Goal: Task Accomplishment & Management: Manage account settings

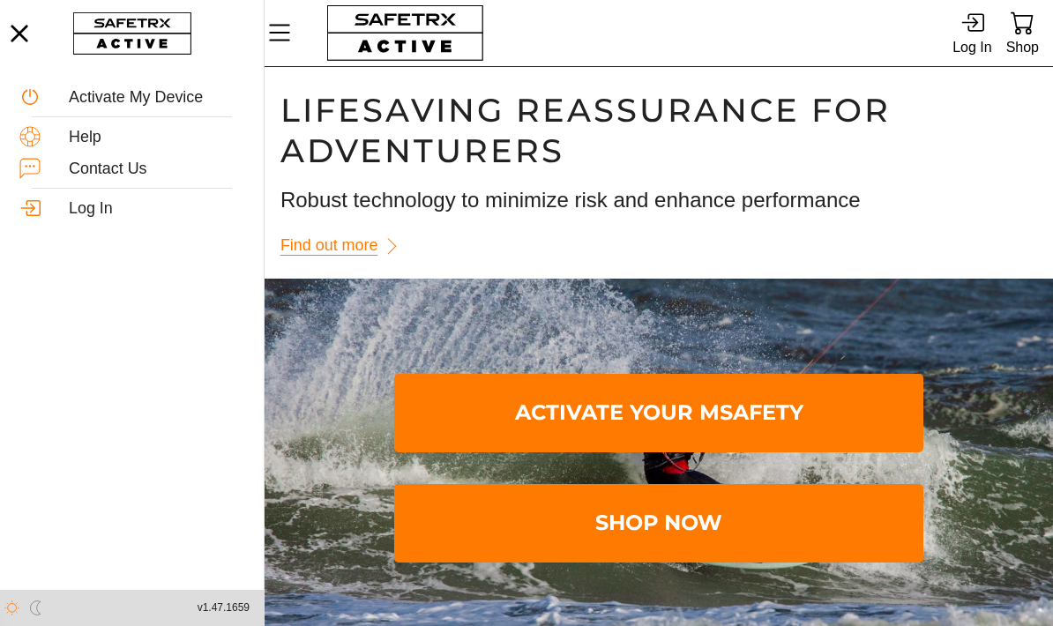
scroll to position [1, 0]
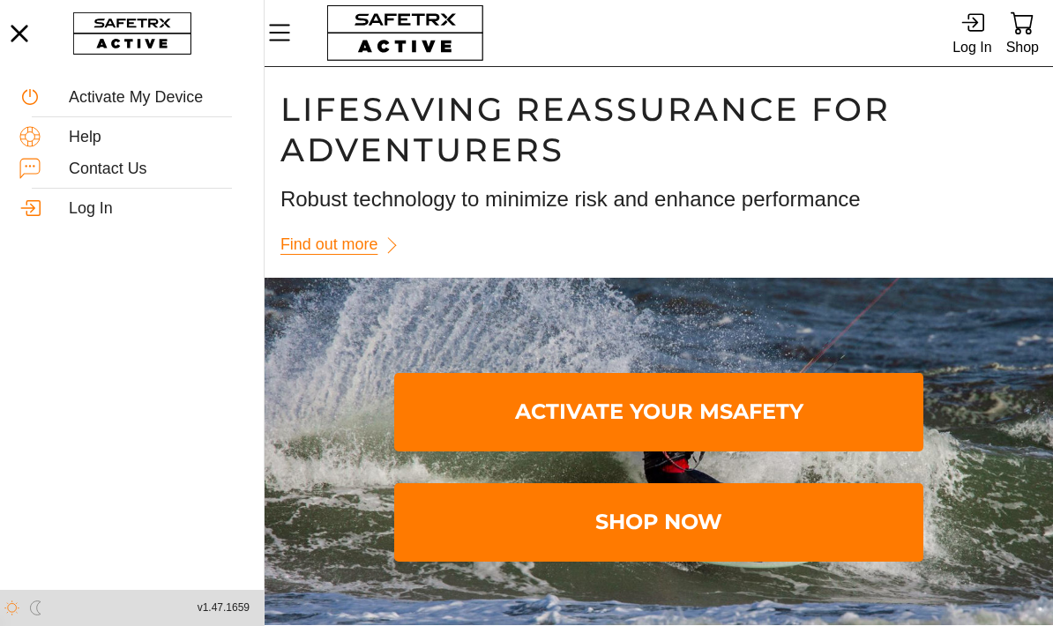
click at [693, 421] on span "Activate Your MSafety" at bounding box center [658, 413] width 501 height 72
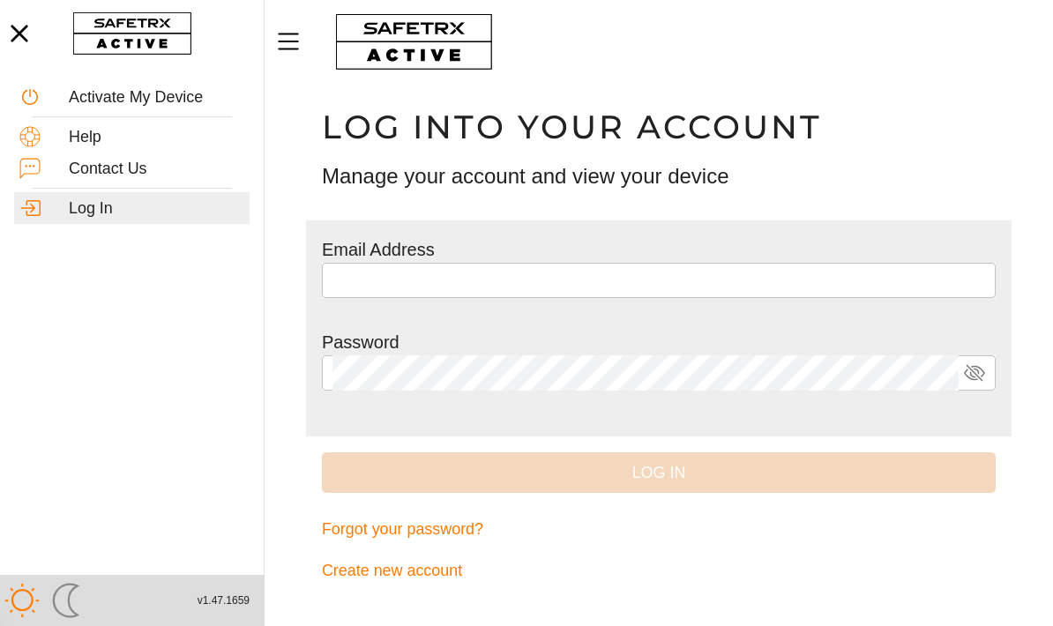
click at [175, 96] on div "Activate My Device" at bounding box center [157, 97] width 176 height 19
click at [155, 100] on div "Activate My Device" at bounding box center [157, 97] width 176 height 19
click at [88, 146] on div "Help" at bounding box center [132, 137] width 236 height 32
click at [500, 277] on input "text" at bounding box center [659, 280] width 653 height 35
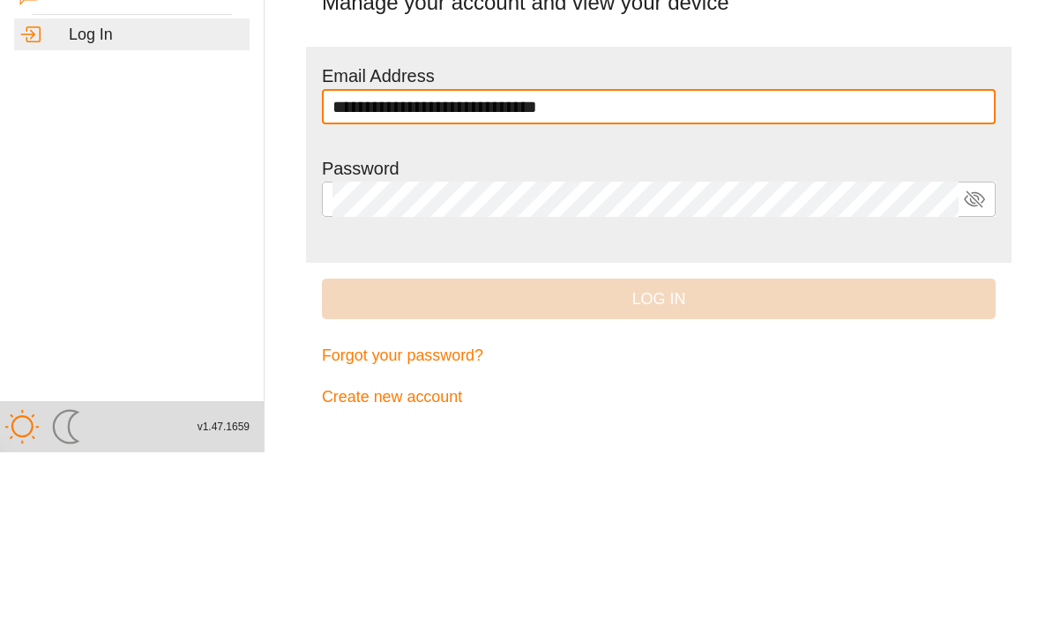
type input "**********"
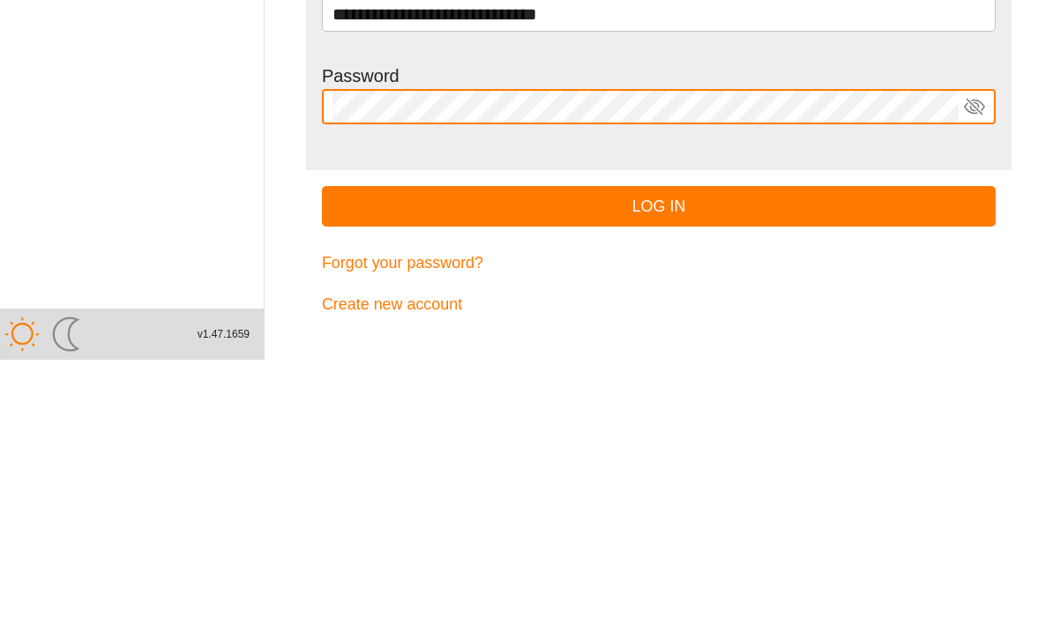
click at [678, 460] on span "Log In" at bounding box center [659, 473] width 646 height 27
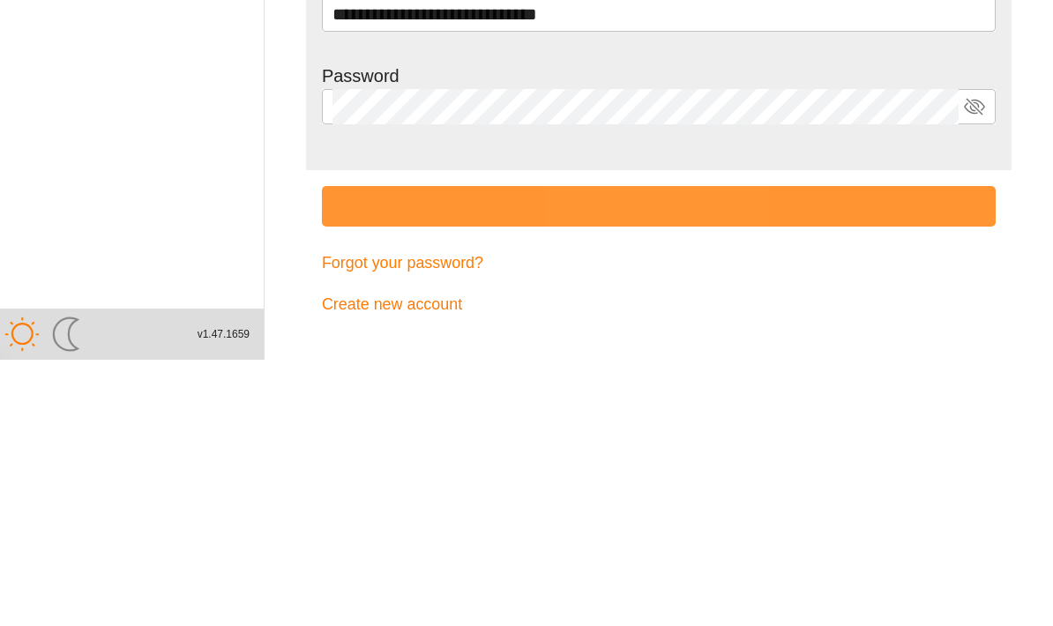
scroll to position [1, 0]
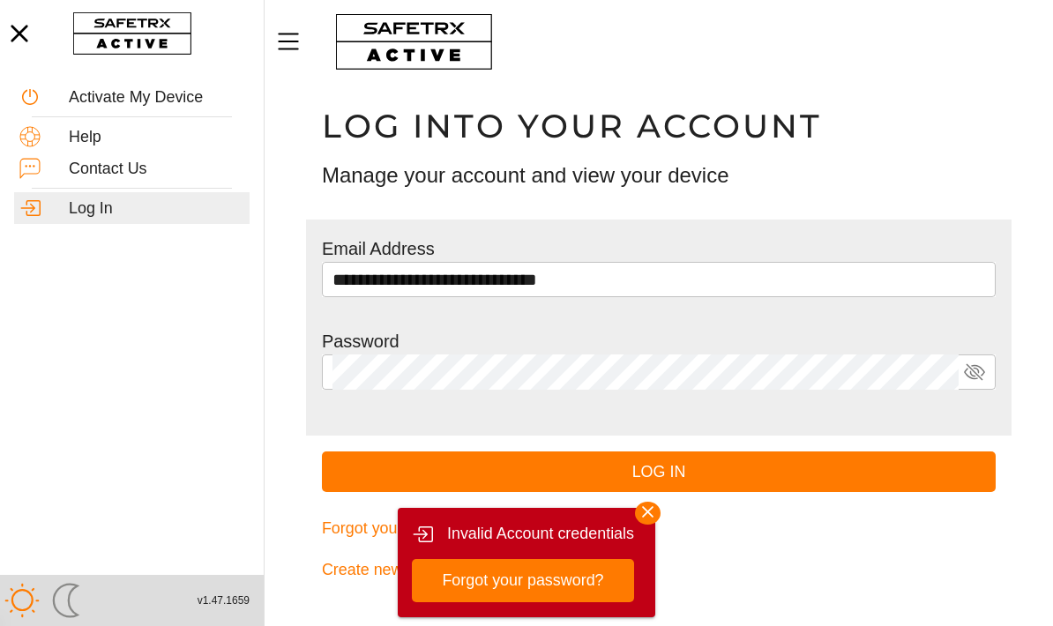
click at [544, 580] on span "Forgot your password?" at bounding box center [522, 580] width 161 height 27
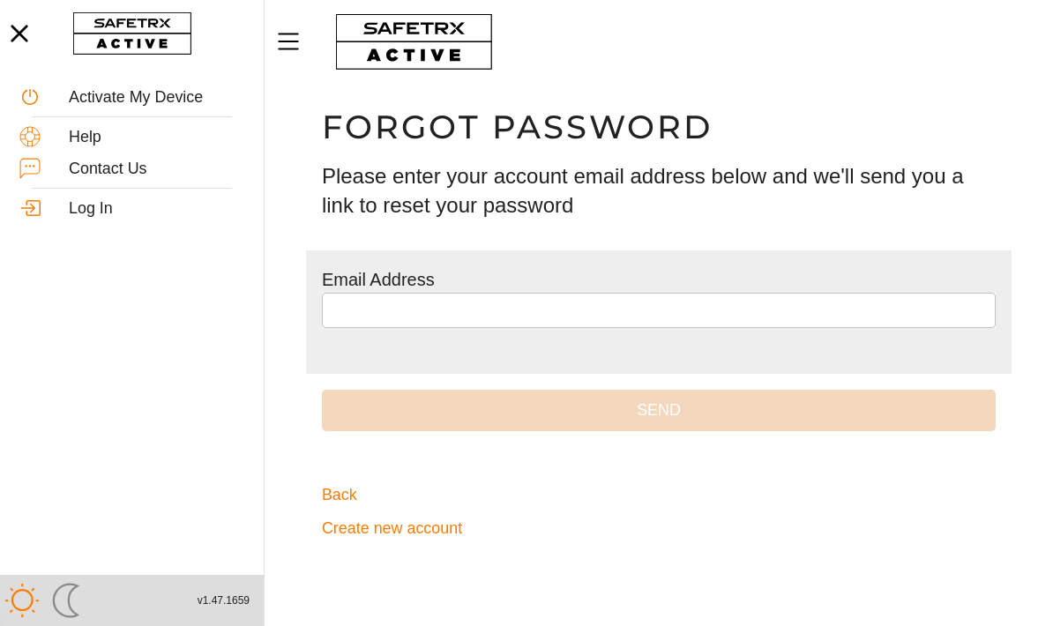
click at [543, 315] on input "text" at bounding box center [659, 310] width 653 height 35
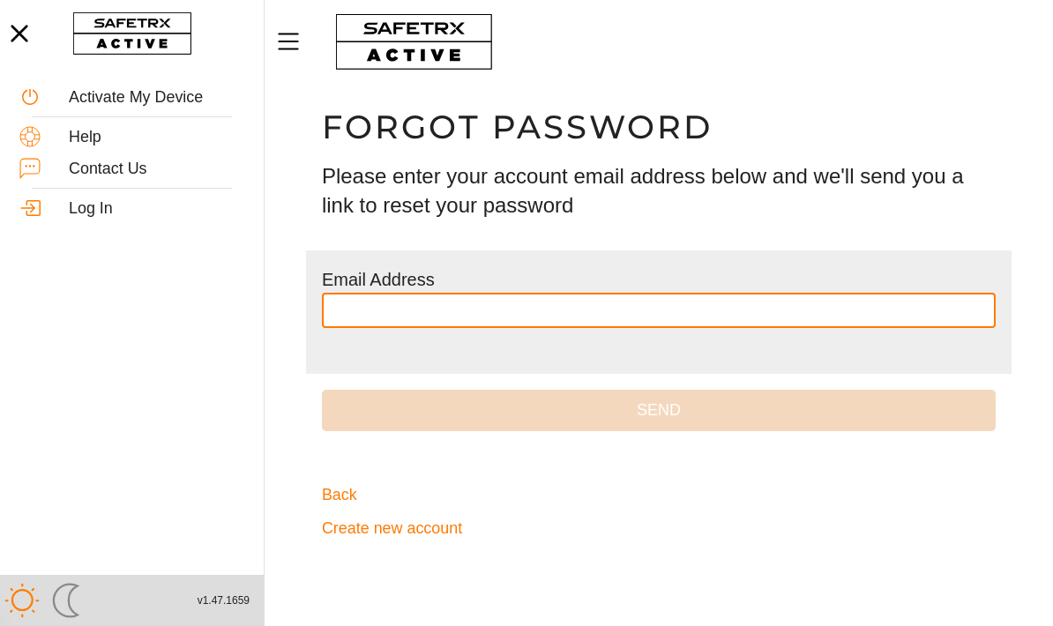
scroll to position [1, 0]
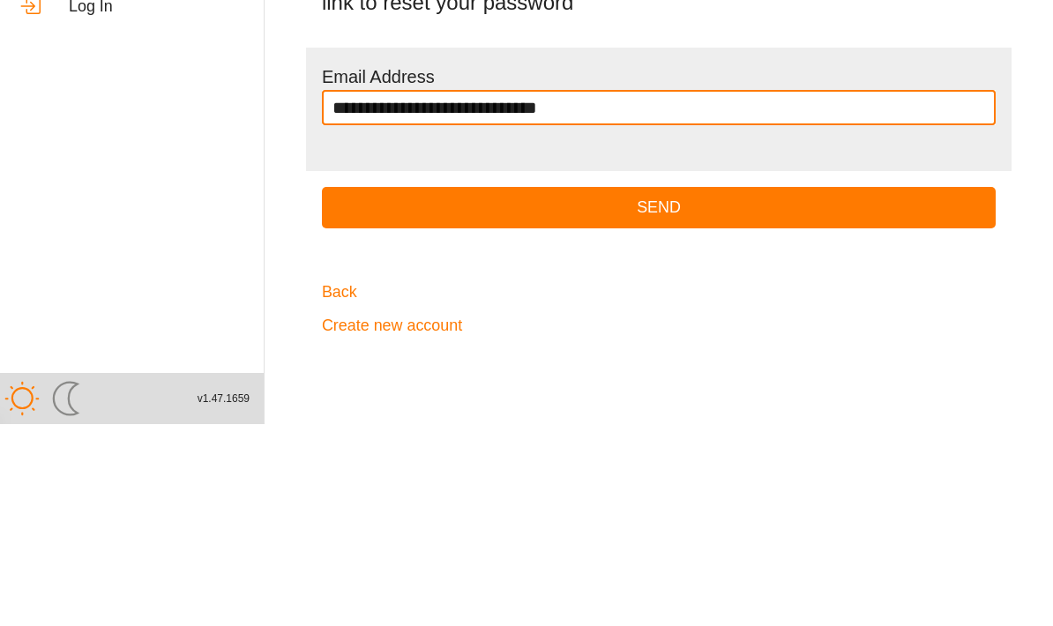
type input "**********"
click at [656, 396] on span "Send" at bounding box center [659, 409] width 646 height 27
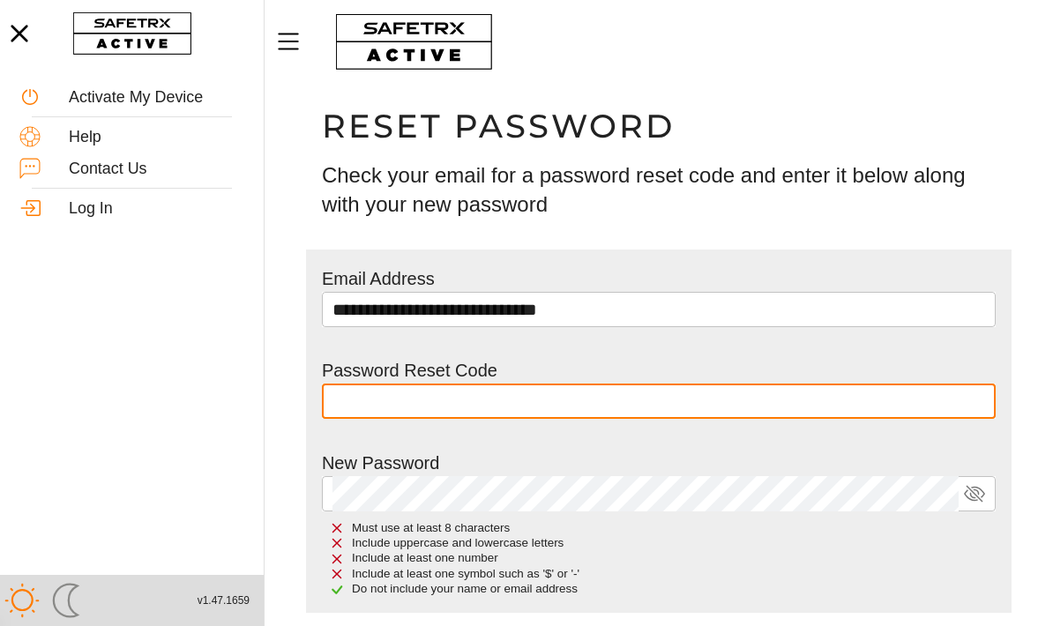
click at [498, 404] on input "text" at bounding box center [659, 401] width 653 height 35
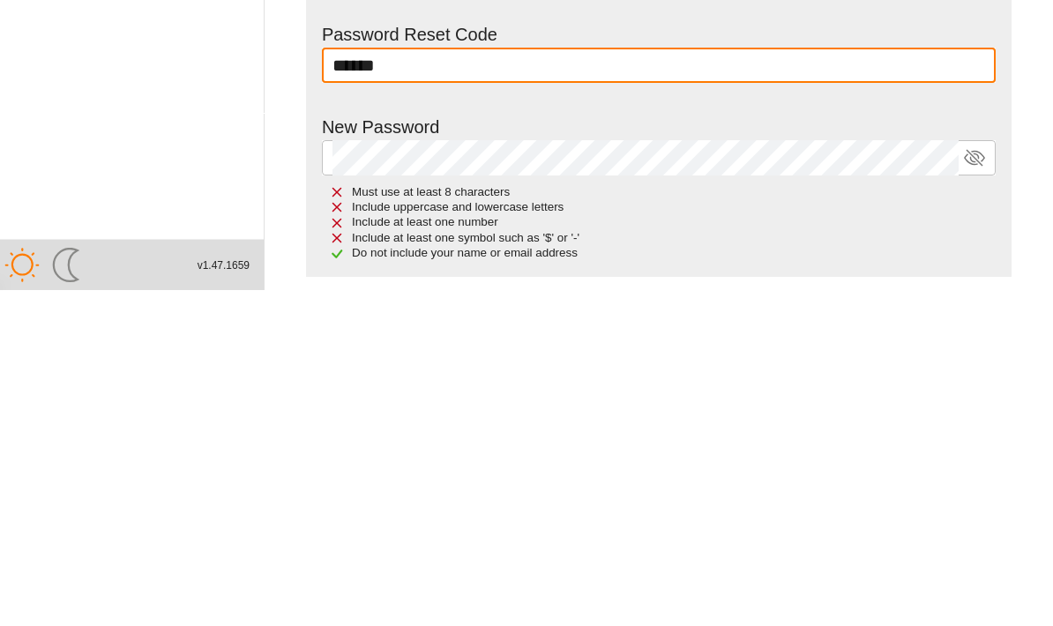
type input "******"
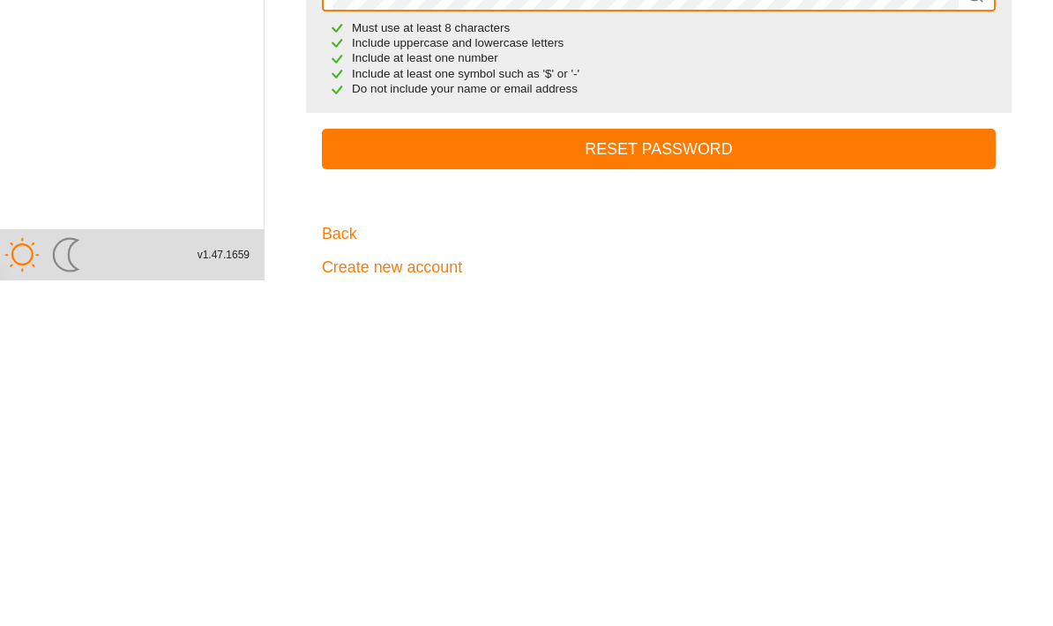
click at [654, 482] on span "Reset Password" at bounding box center [659, 495] width 646 height 27
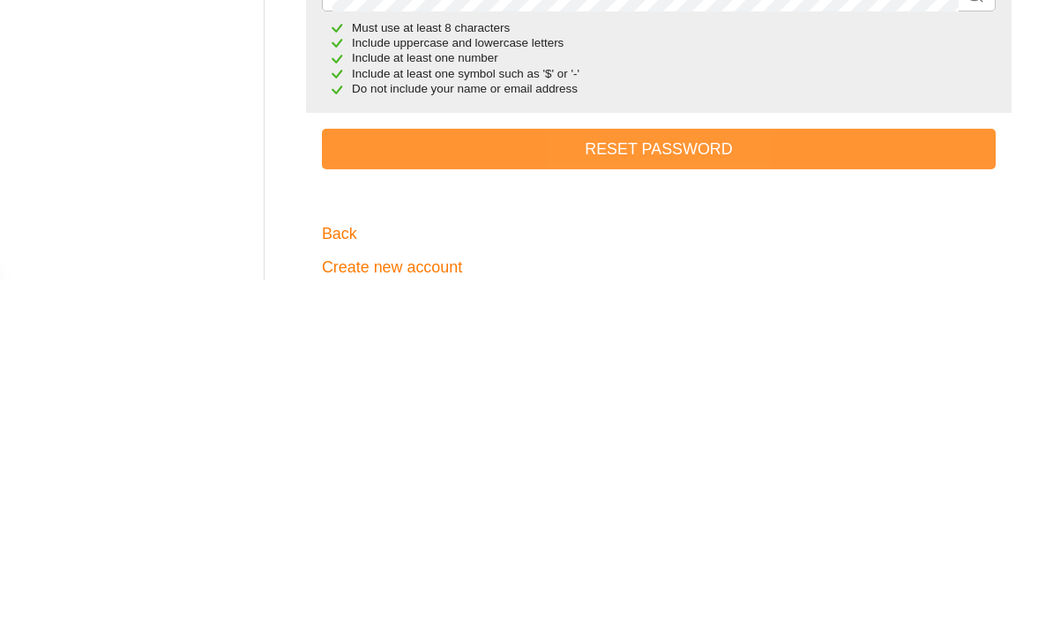
scroll to position [99, 0]
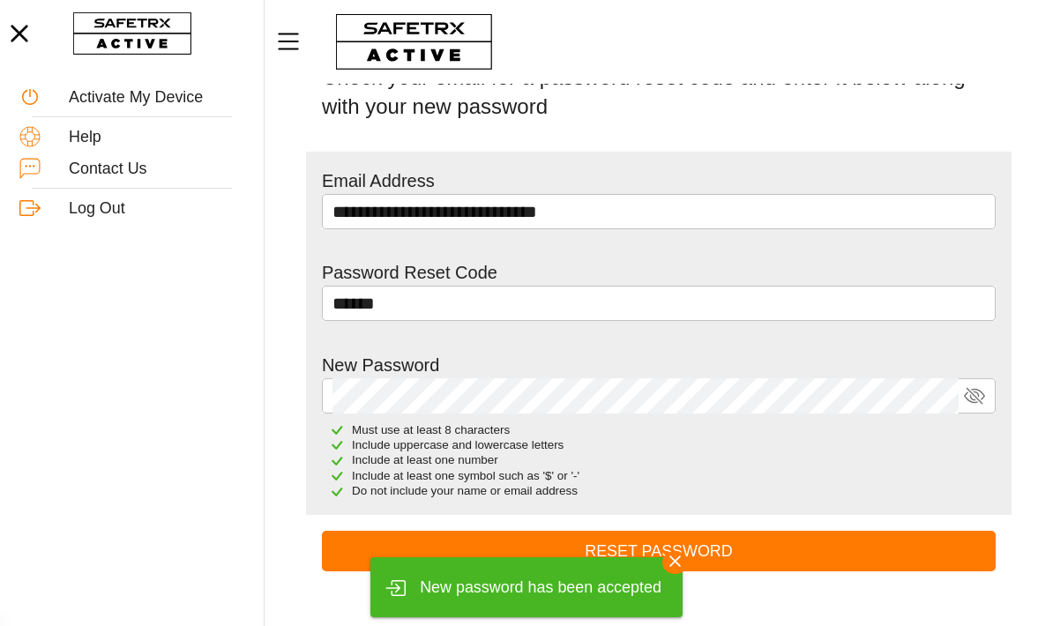
click at [687, 574] on icon "button" at bounding box center [676, 562] width 26 height 26
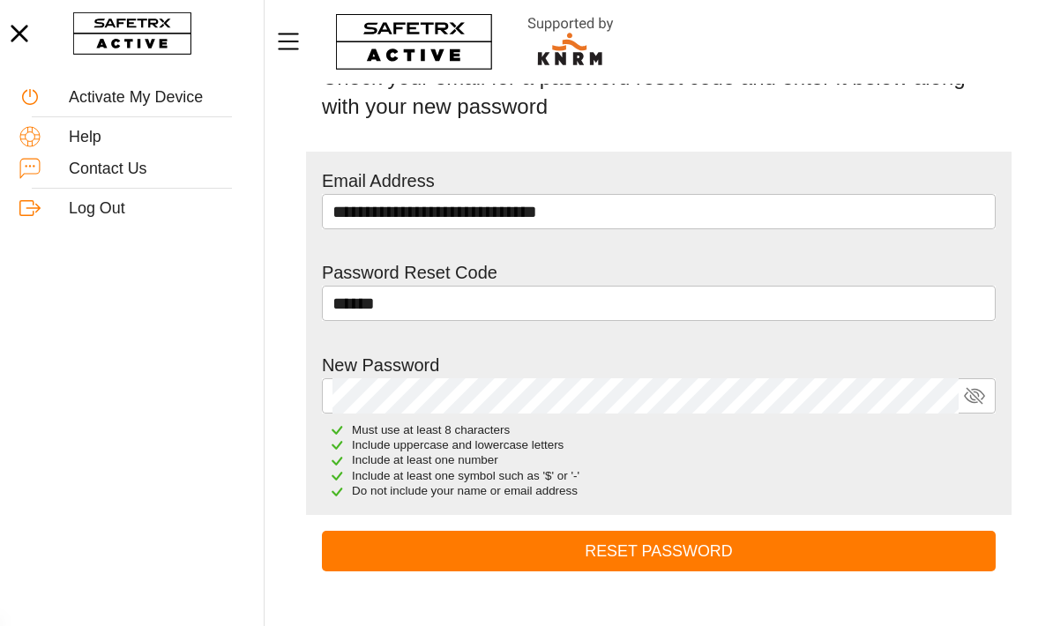
click at [20, 32] on icon "button" at bounding box center [19, 33] width 17 height 17
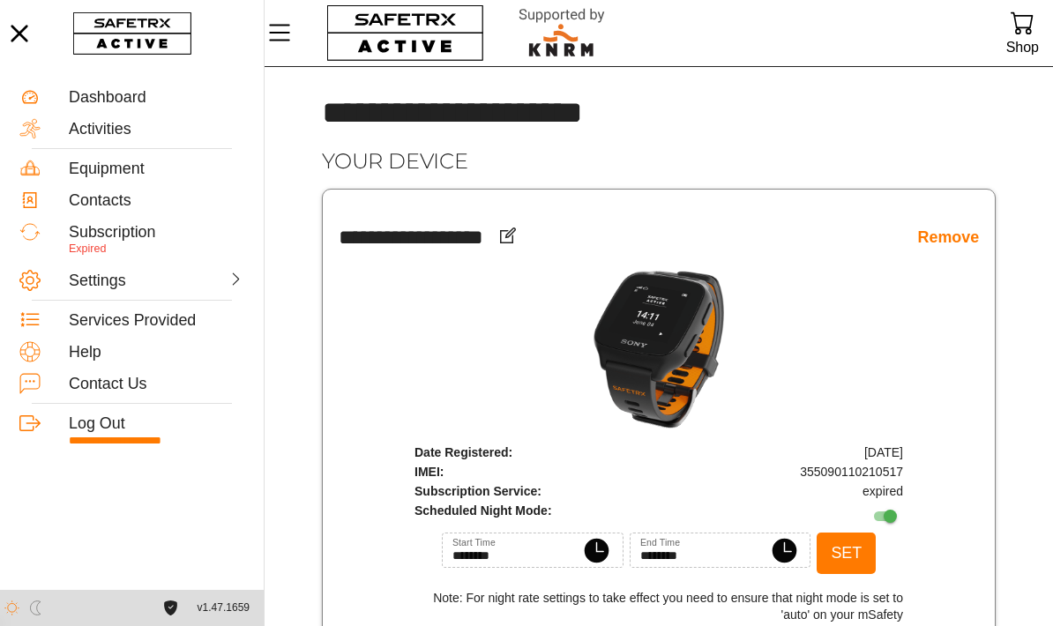
click at [167, 282] on div at bounding box center [203, 279] width 85 height 18
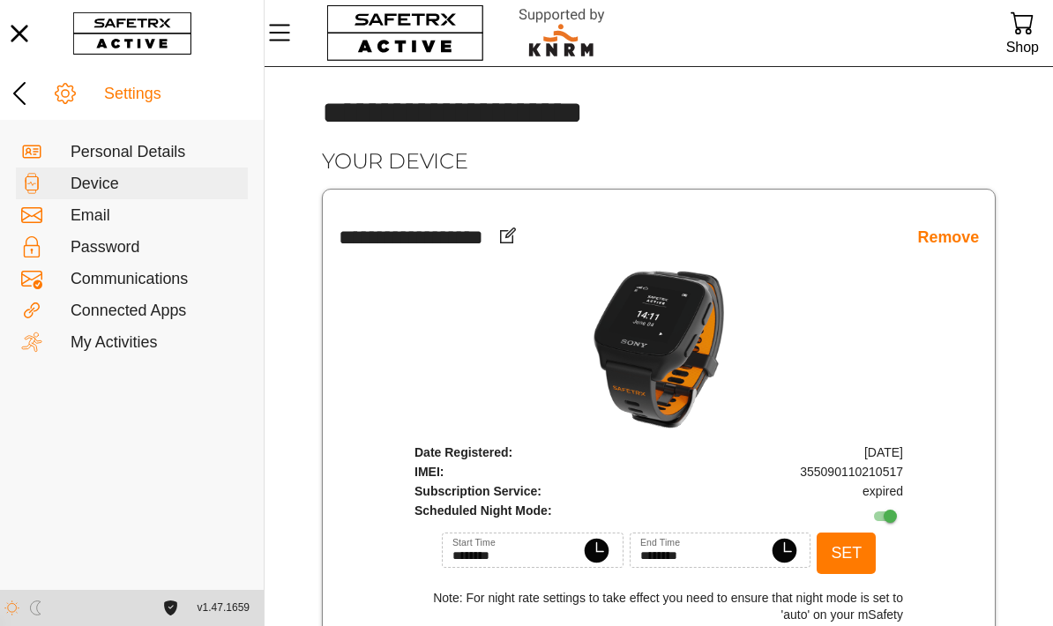
click at [12, 98] on icon at bounding box center [19, 93] width 28 height 28
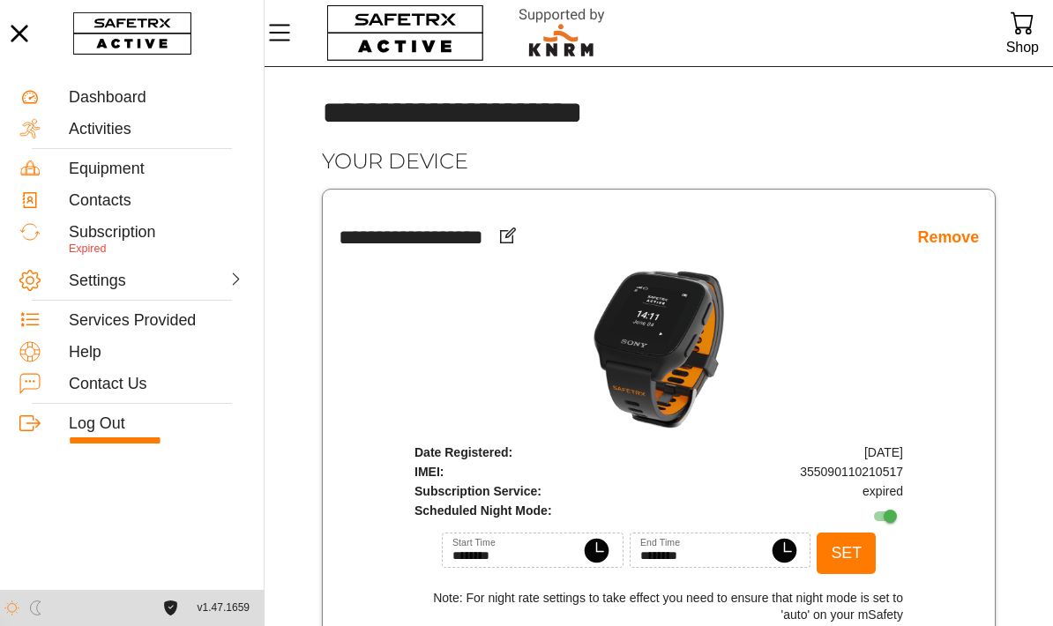
click at [105, 196] on div "Contacts" at bounding box center [157, 200] width 176 height 19
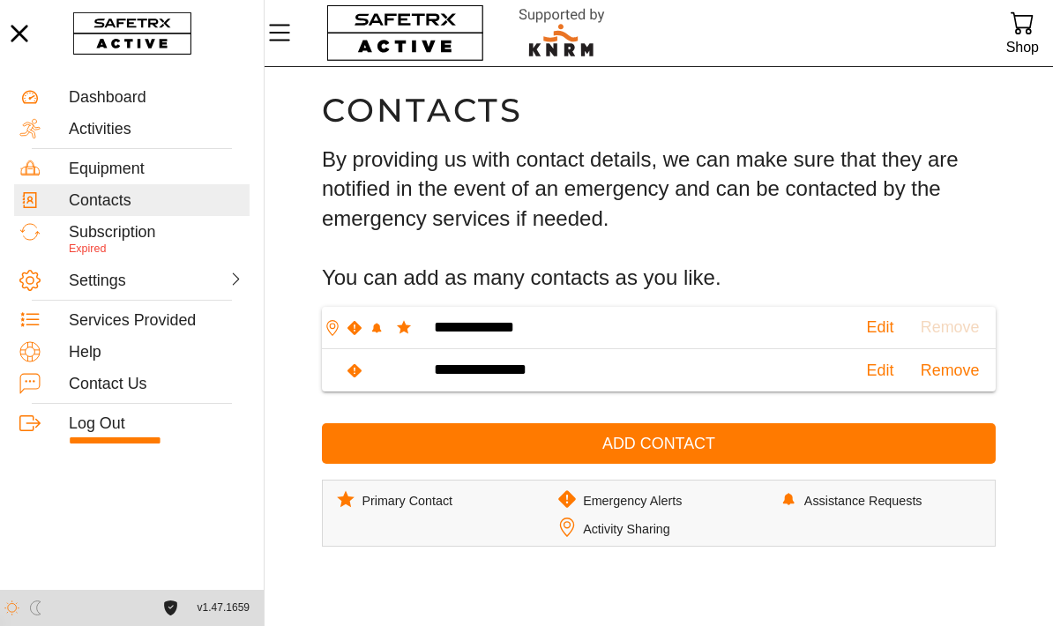
click at [644, 326] on td "**********" at bounding box center [638, 328] width 437 height 42
click at [110, 242] on p "Expired" at bounding box center [157, 250] width 176 height 16
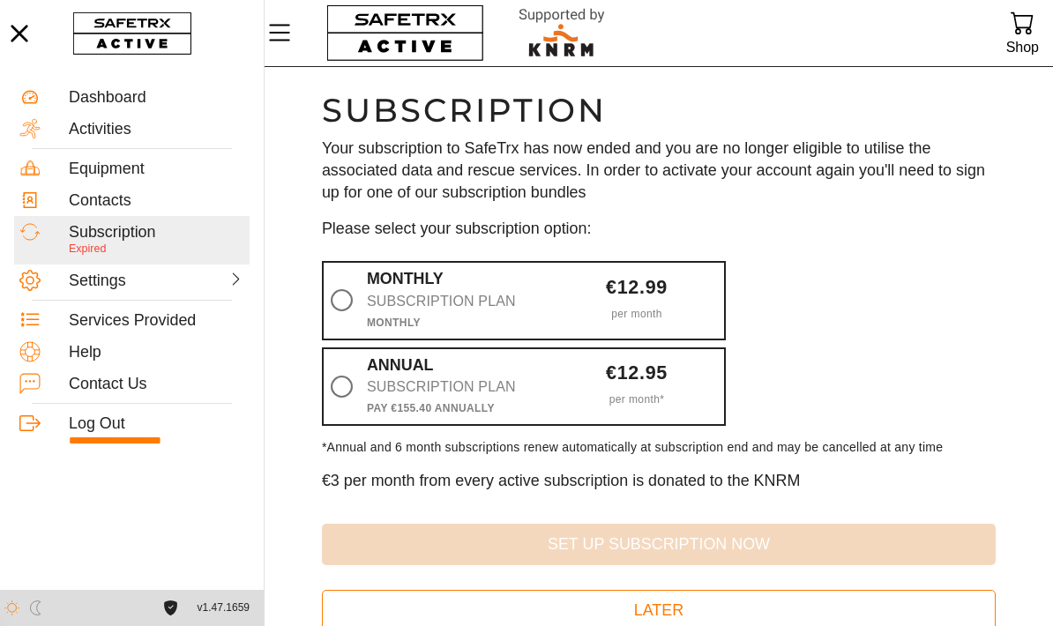
click at [341, 301] on icon at bounding box center [341, 301] width 0 height 0
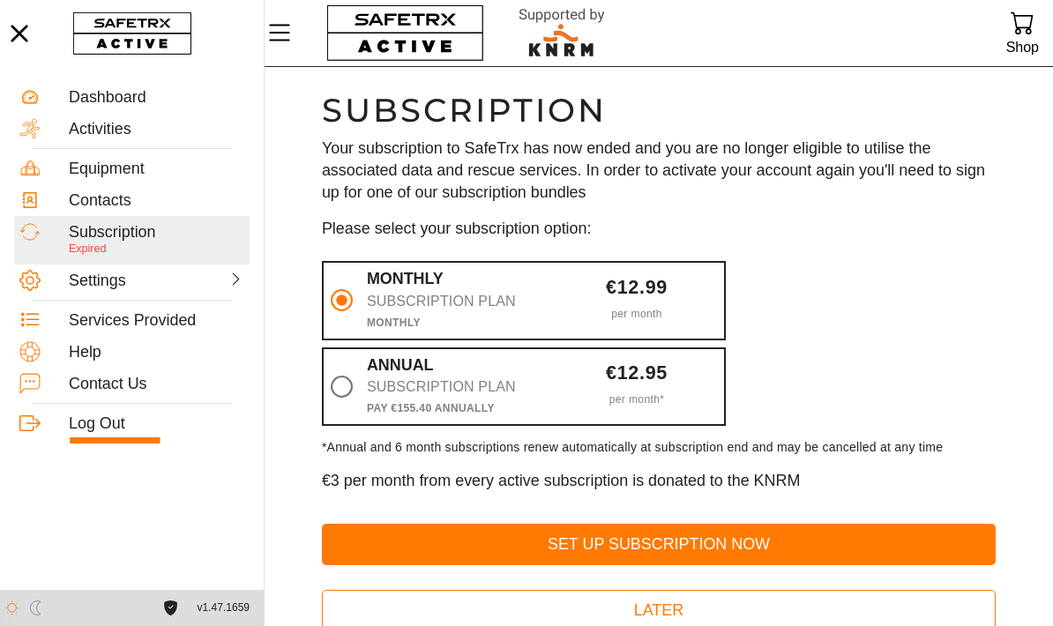
click at [101, 205] on div "Contacts" at bounding box center [157, 200] width 176 height 19
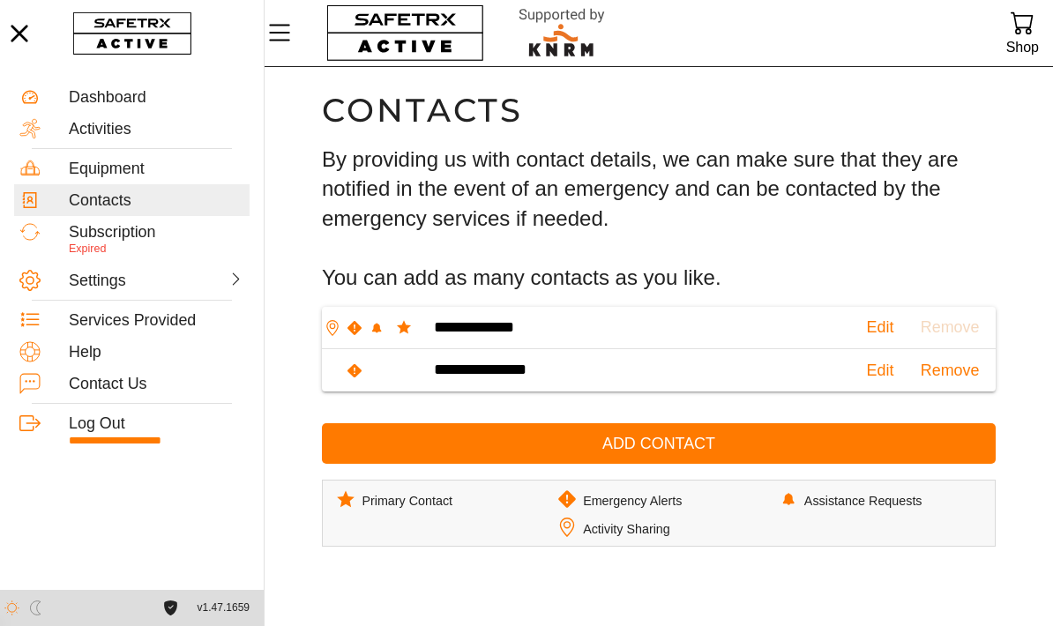
click at [867, 326] on span "Edit" at bounding box center [880, 327] width 27 height 27
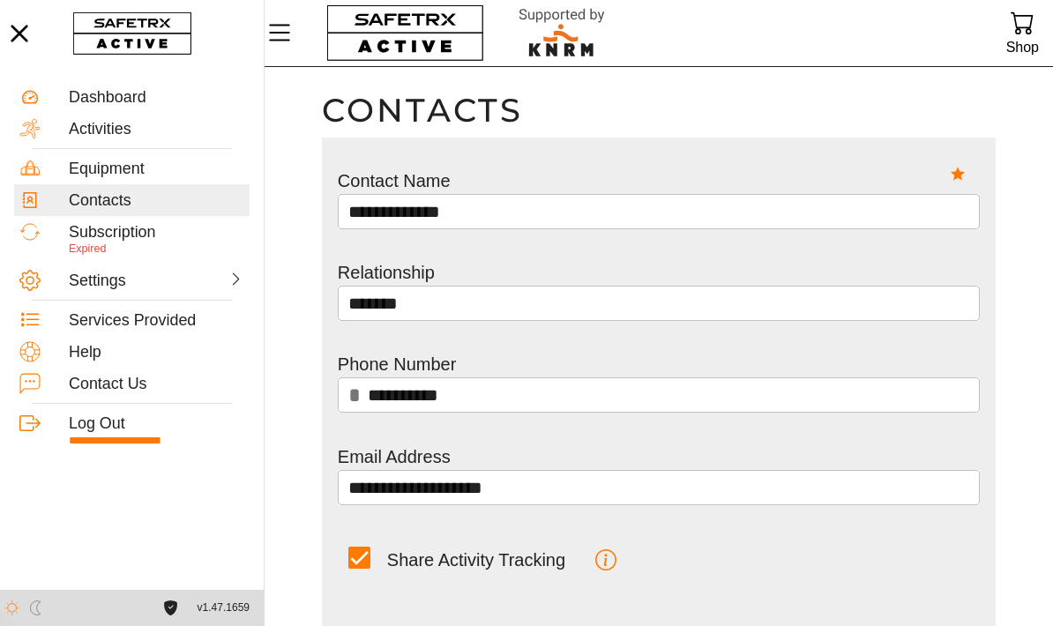
click at [512, 393] on input "**********" at bounding box center [669, 395] width 603 height 35
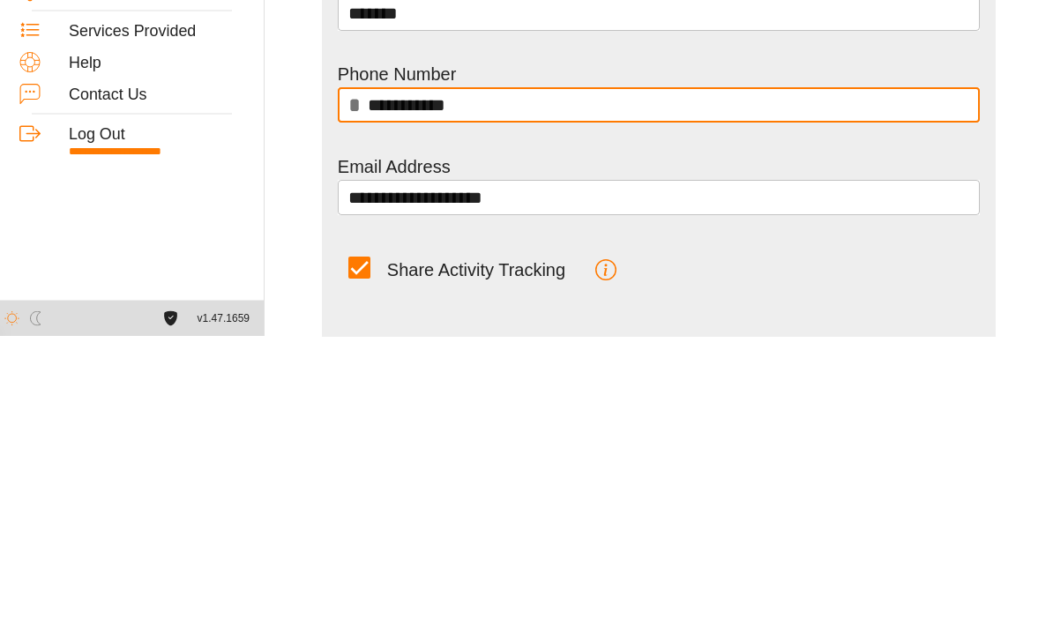
type input "**********"
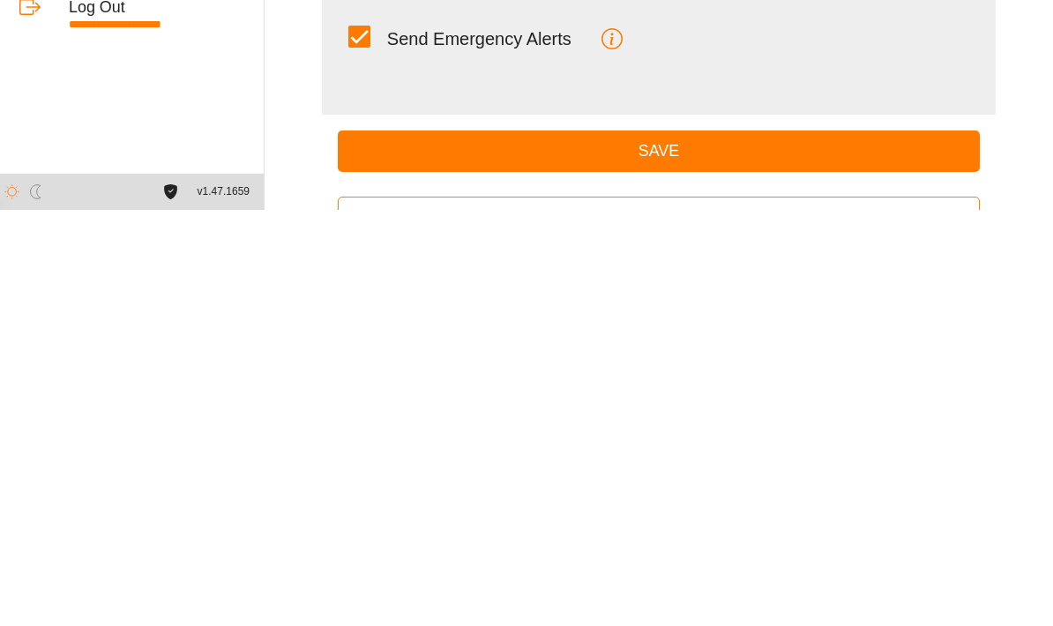
scroll to position [292, 0]
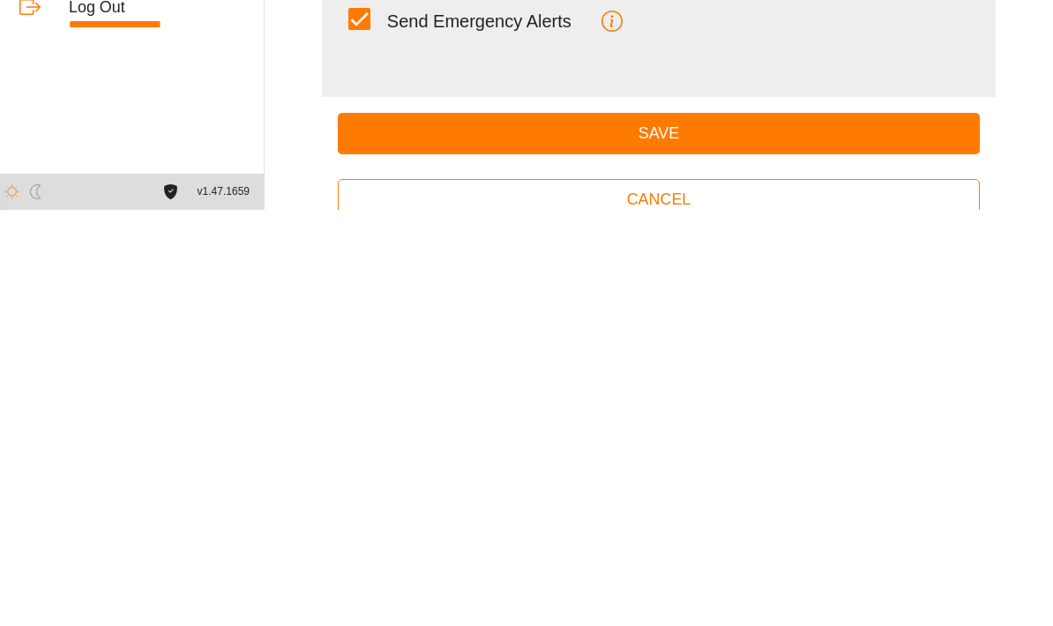
click at [677, 536] on span "Save" at bounding box center [659, 549] width 614 height 27
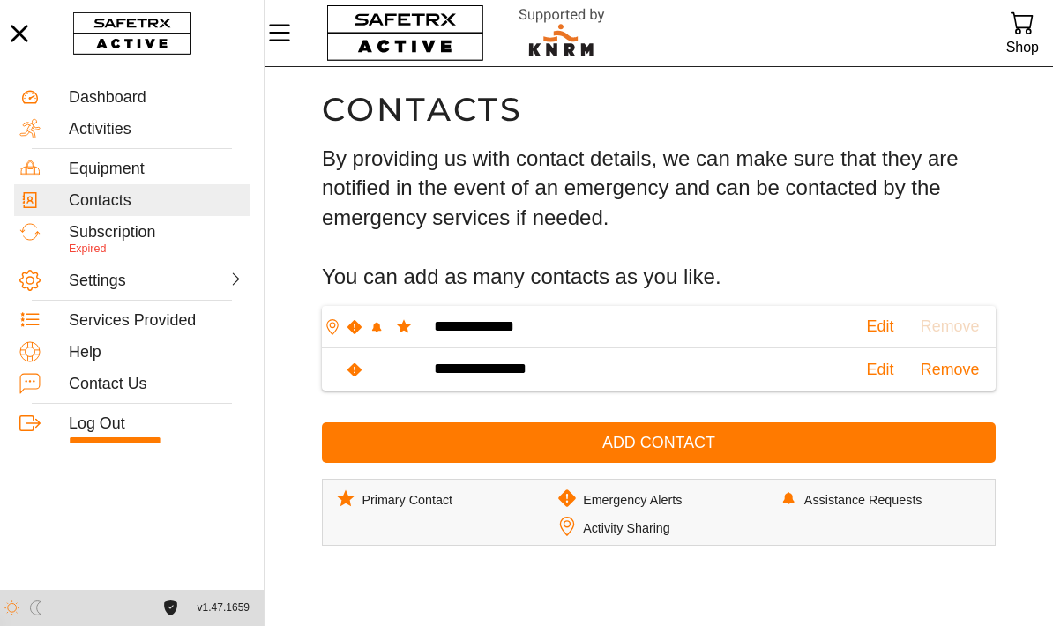
click at [867, 325] on span "Edit" at bounding box center [880, 326] width 27 height 27
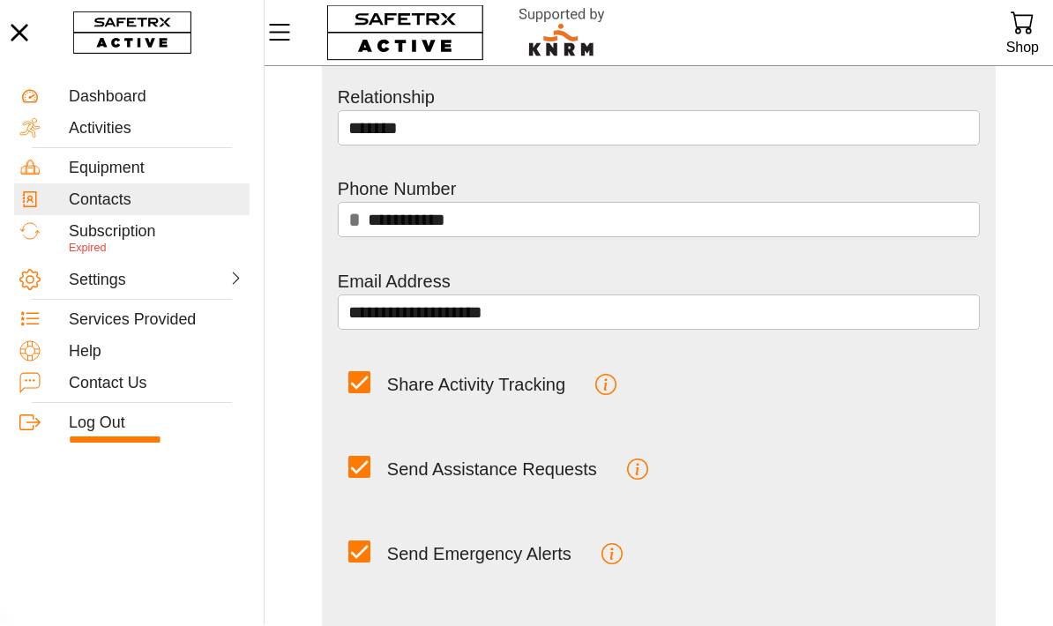
scroll to position [176, 0]
click at [613, 376] on icon "button" at bounding box center [605, 384] width 21 height 21
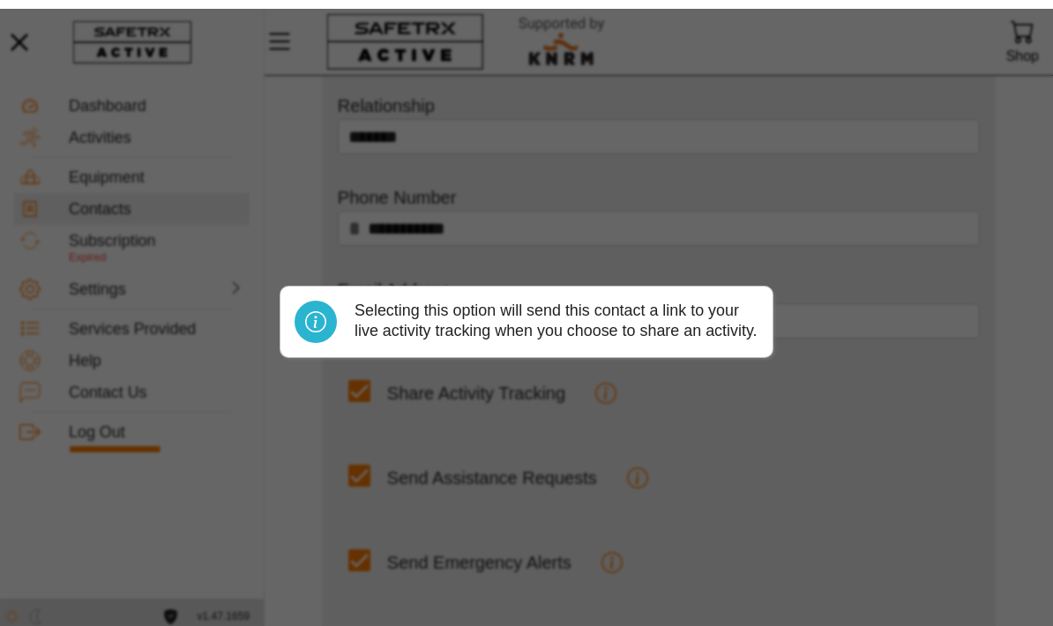
click at [870, 248] on div at bounding box center [526, 313] width 1053 height 626
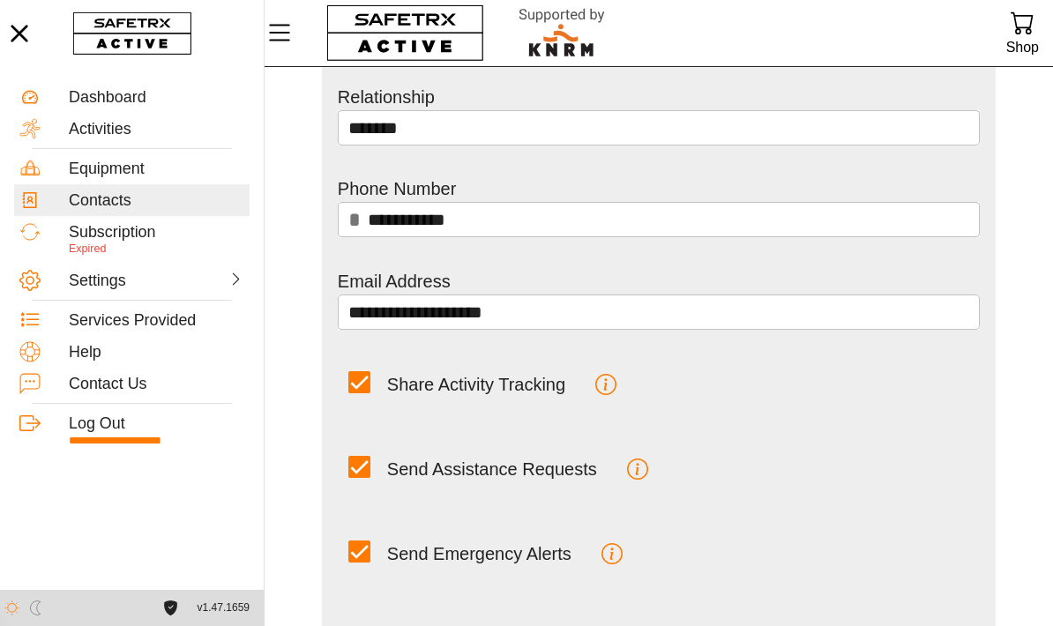
click at [772, 475] on div "Send Assistance Requests" at bounding box center [659, 487] width 642 height 85
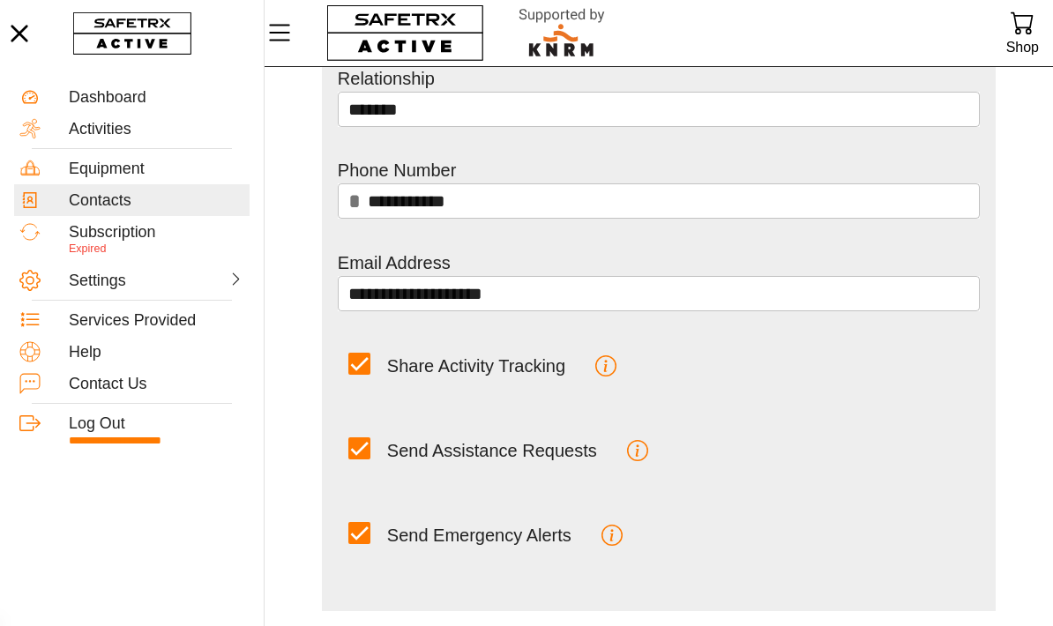
scroll to position [262, 0]
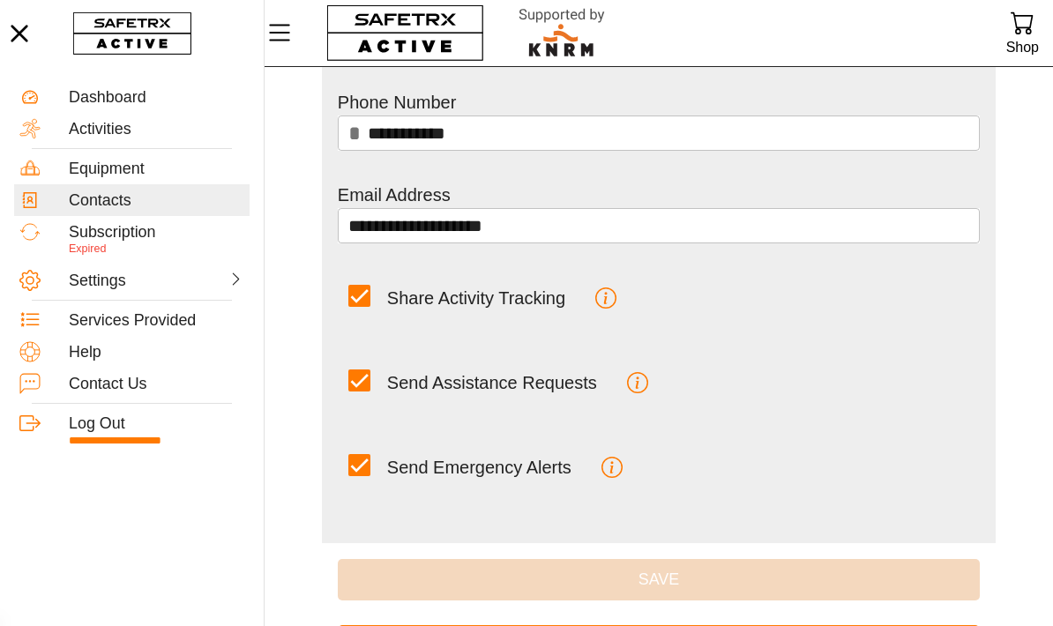
click at [610, 298] on icon "button" at bounding box center [605, 298] width 21 height 21
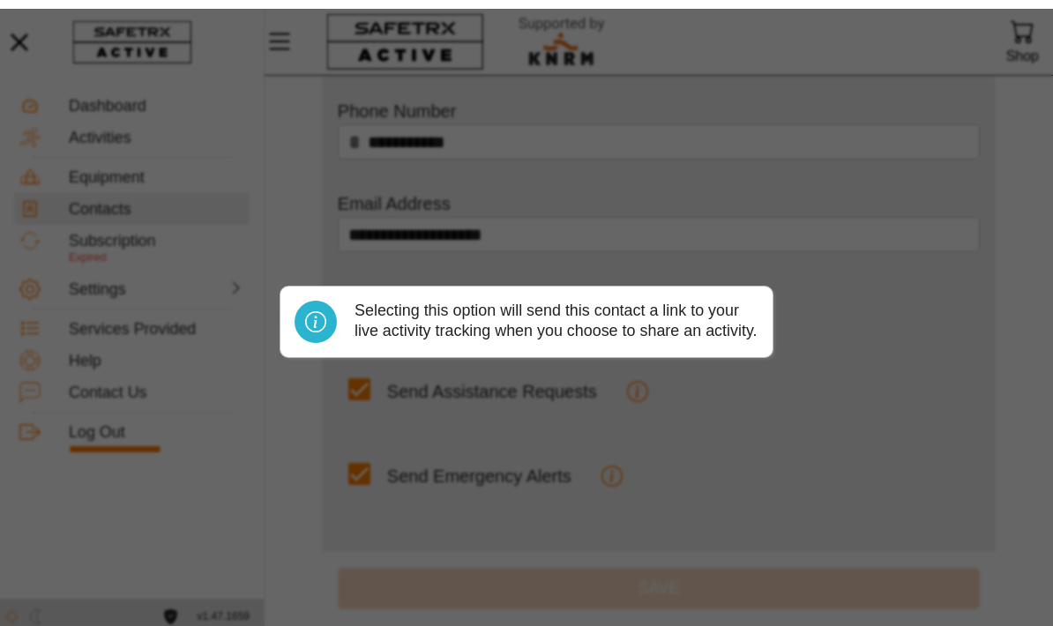
click at [857, 288] on div at bounding box center [526, 313] width 1053 height 626
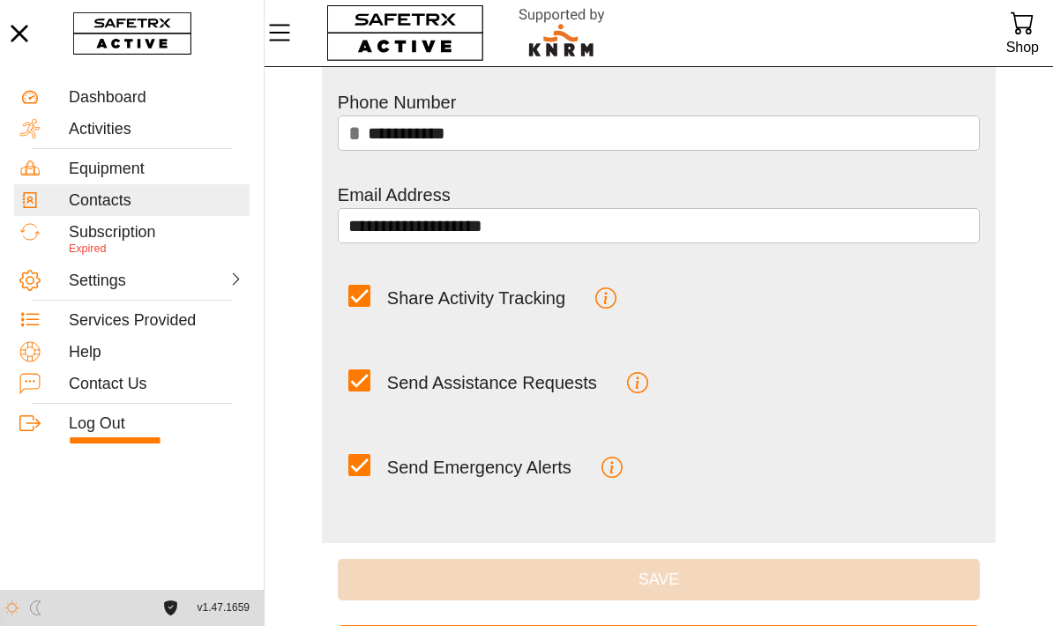
click at [608, 307] on icon "button" at bounding box center [605, 298] width 21 height 21
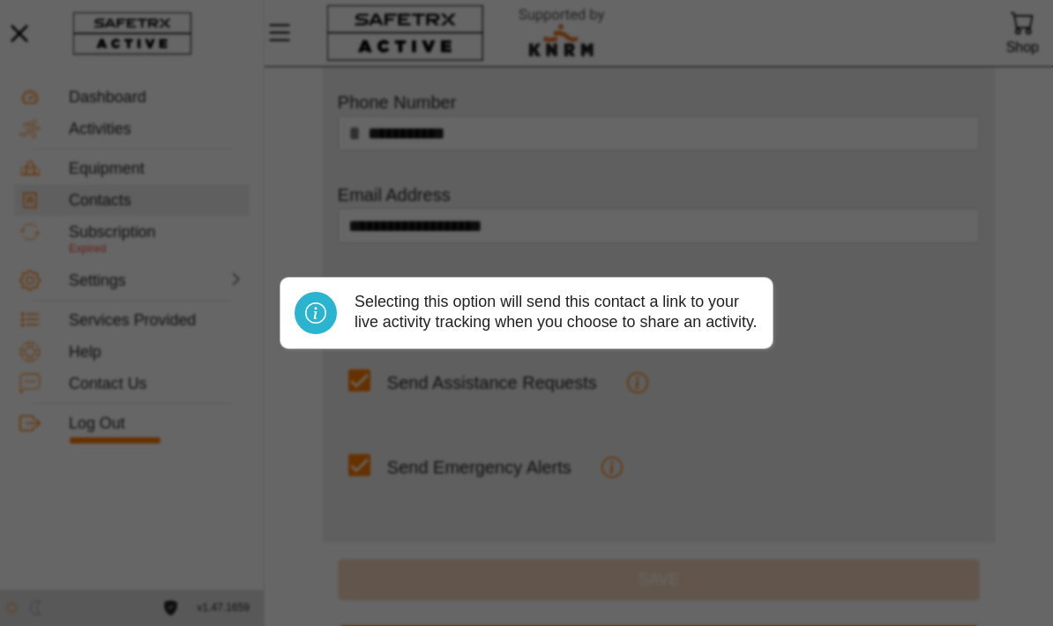
click at [739, 211] on div at bounding box center [526, 313] width 1053 height 626
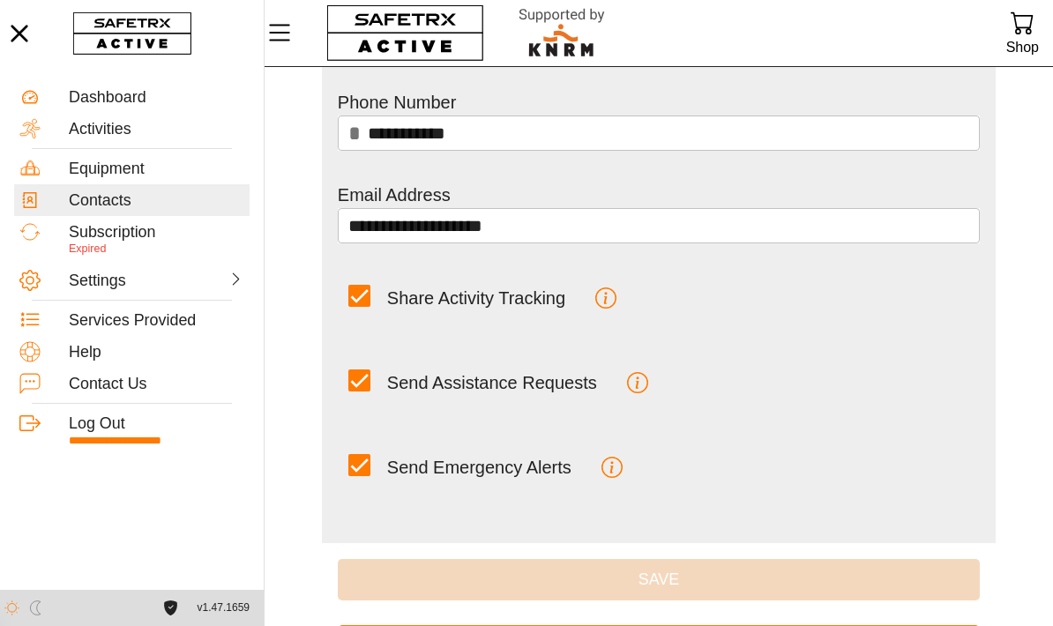
click at [348, 298] on div at bounding box center [359, 296] width 22 height 22
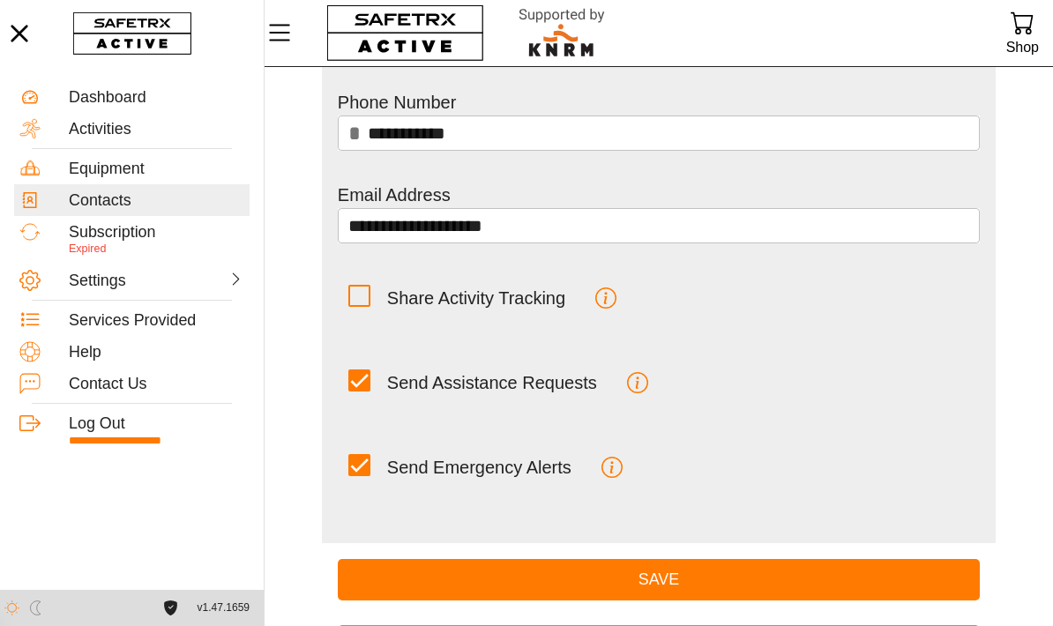
click at [795, 593] on button "Save" at bounding box center [659, 579] width 642 height 41
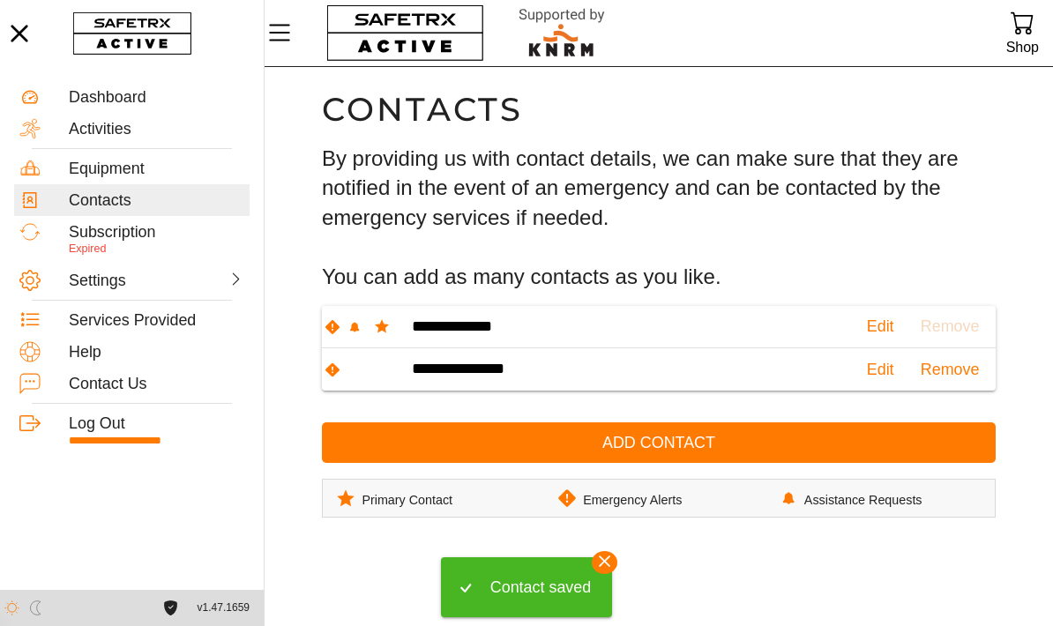
click at [867, 330] on span "Edit" at bounding box center [880, 326] width 27 height 27
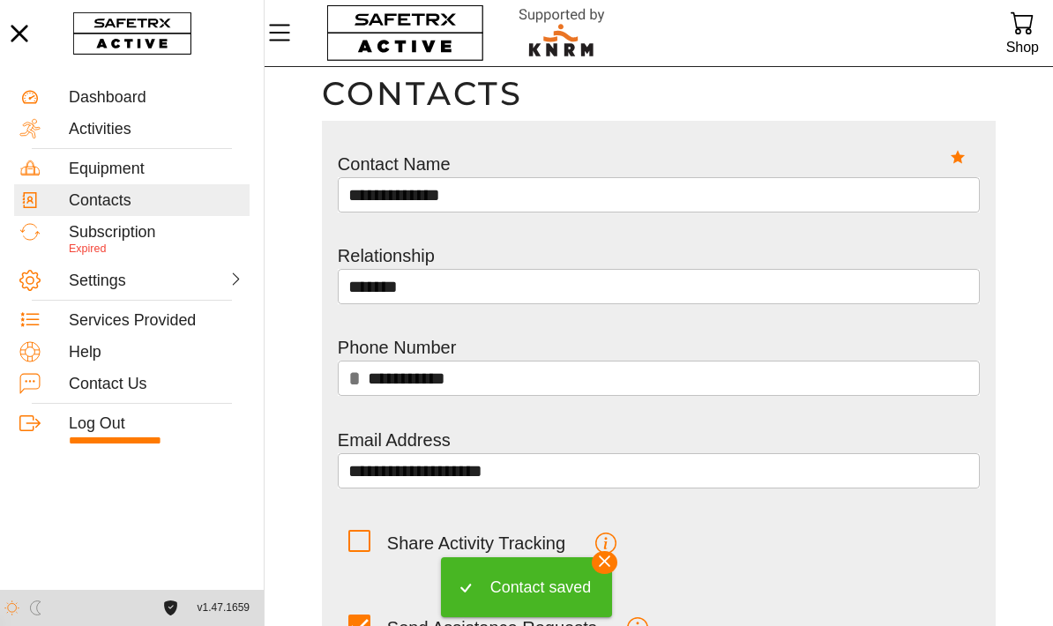
scroll to position [39, 0]
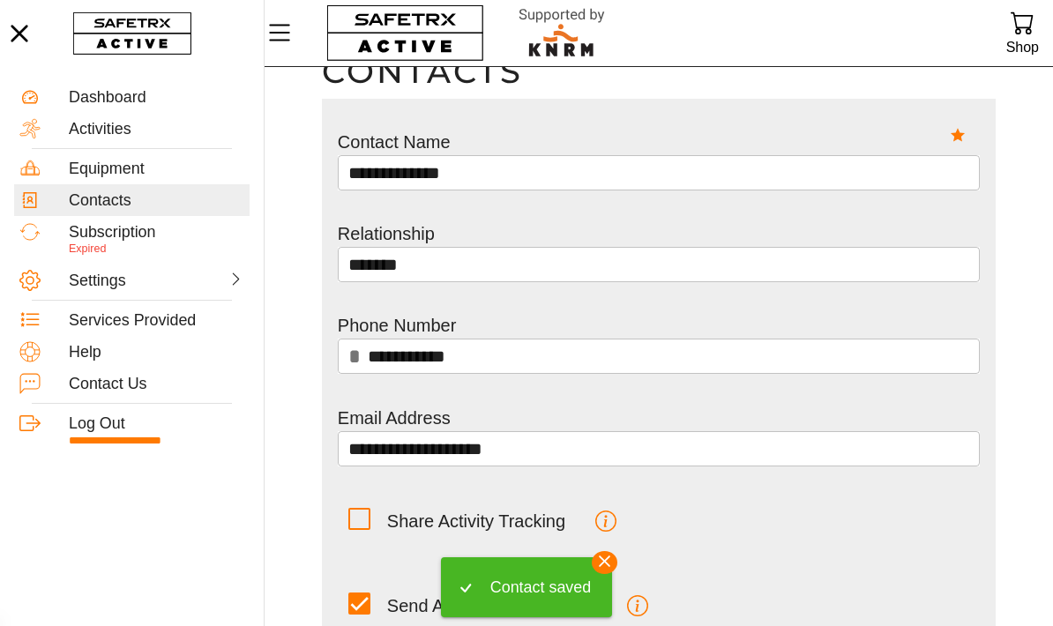
click at [490, 535] on div "Share Activity Tracking" at bounding box center [476, 521] width 178 height 49
click at [0, 0] on input "Share Activity Tracking" at bounding box center [0, 0] width 0 height 0
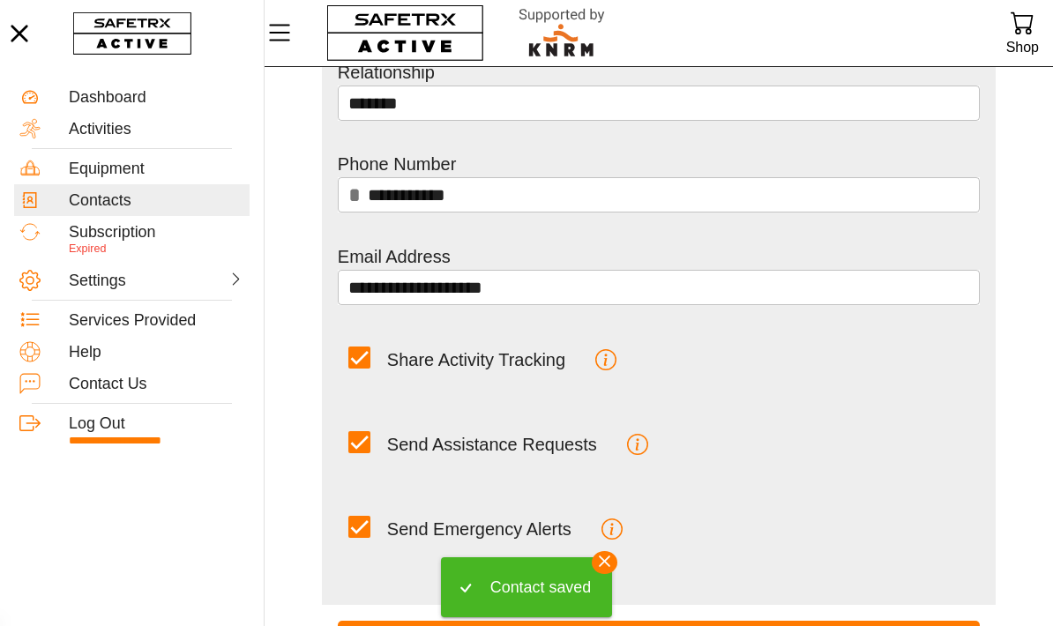
scroll to position [262, 0]
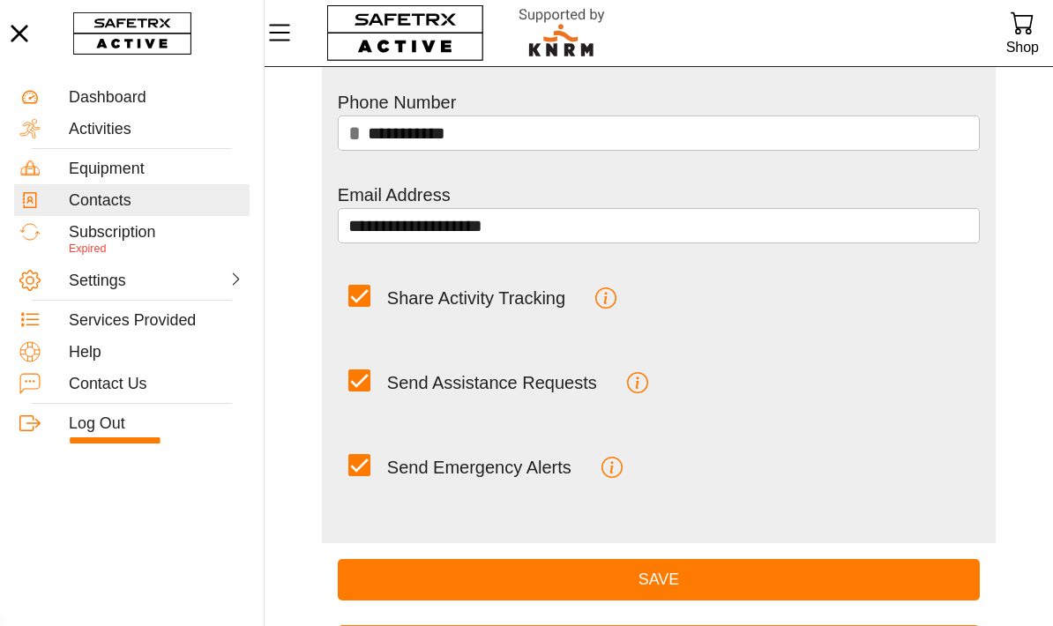
click at [744, 589] on span "Save" at bounding box center [659, 579] width 614 height 27
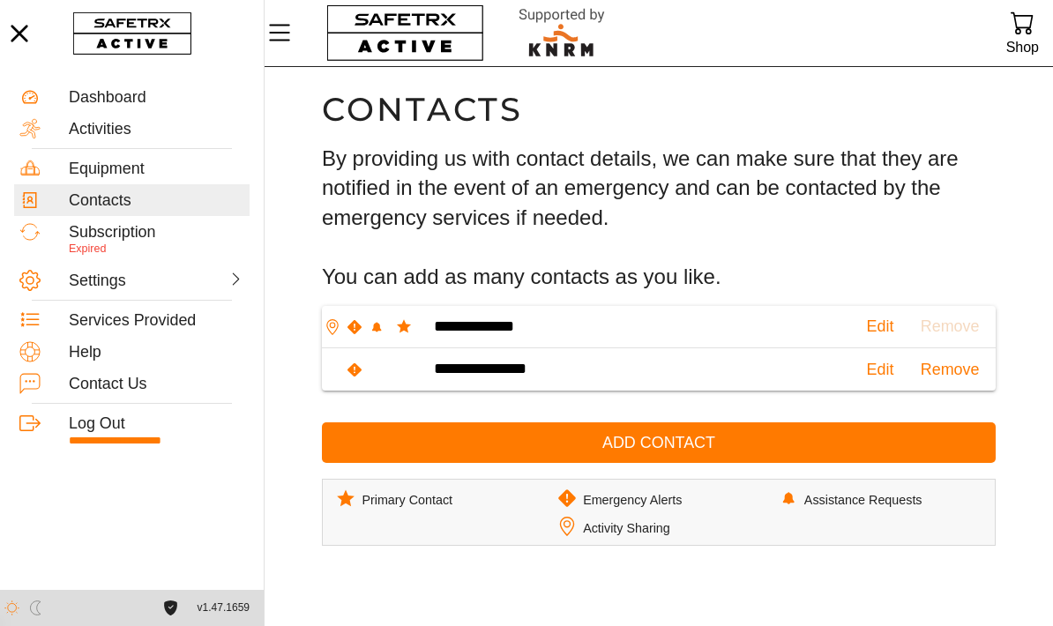
click at [867, 365] on span "Edit" at bounding box center [880, 369] width 27 height 27
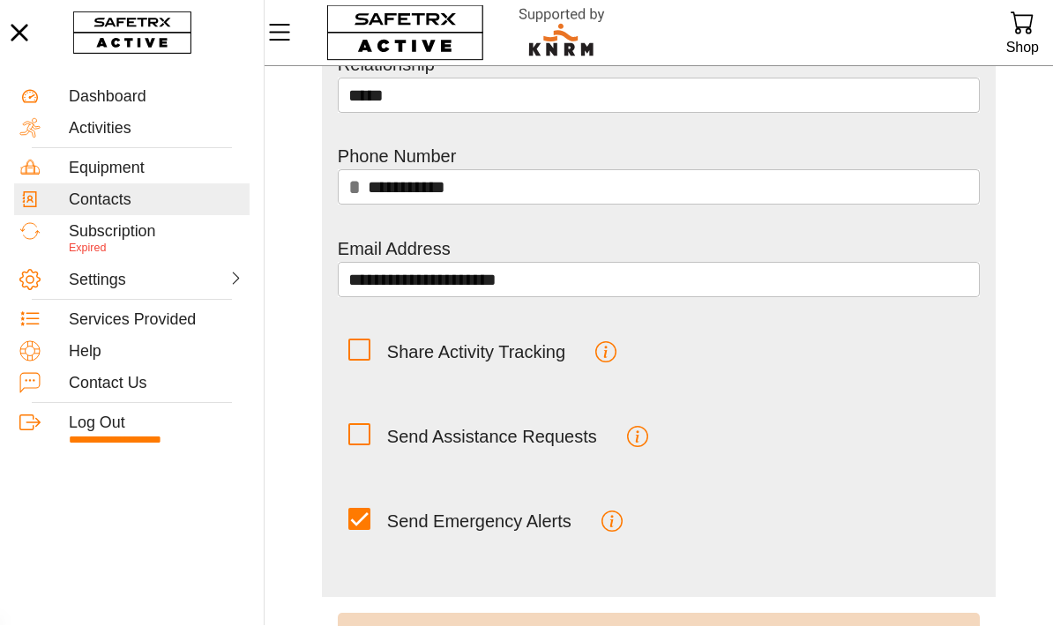
scroll to position [195, 0]
click at [360, 348] on icon at bounding box center [360, 348] width 0 height 0
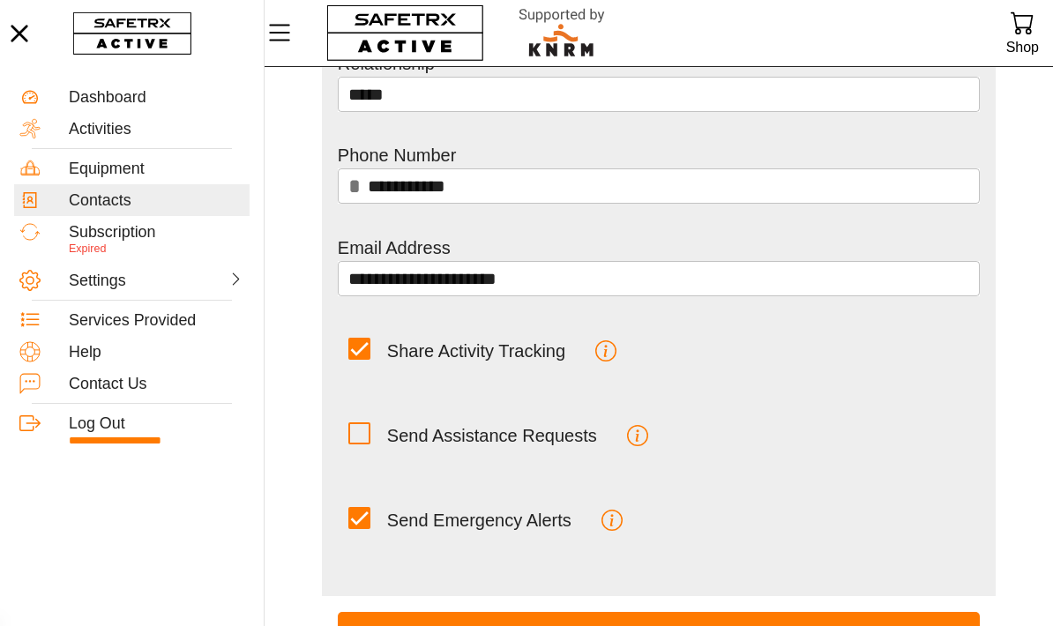
click at [363, 436] on icon at bounding box center [359, 433] width 19 height 19
click at [665, 625] on span "Save" at bounding box center [659, 632] width 614 height 27
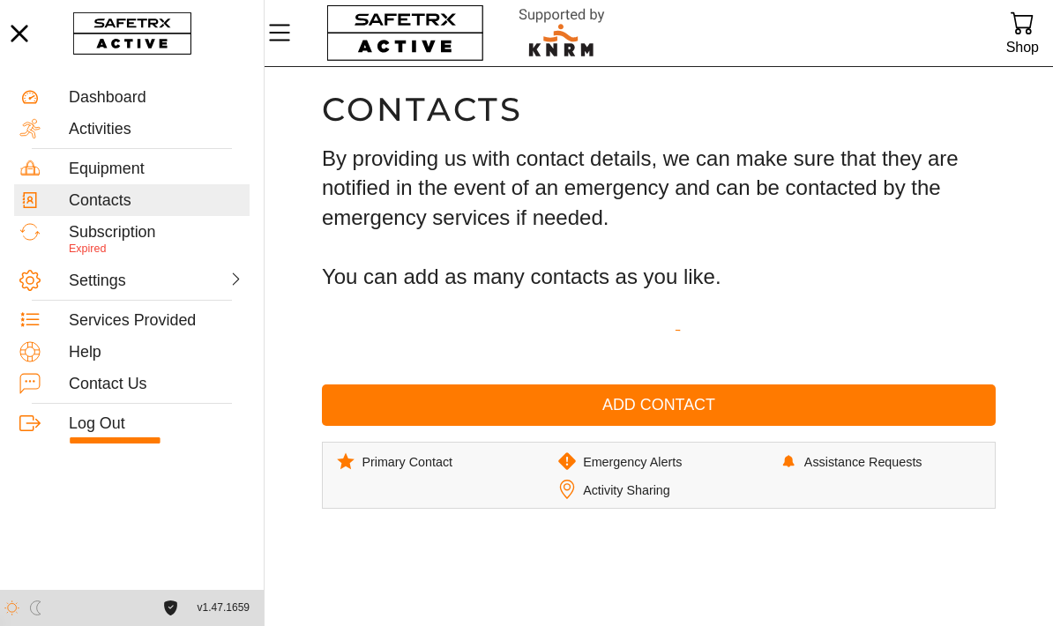
scroll to position [1, 0]
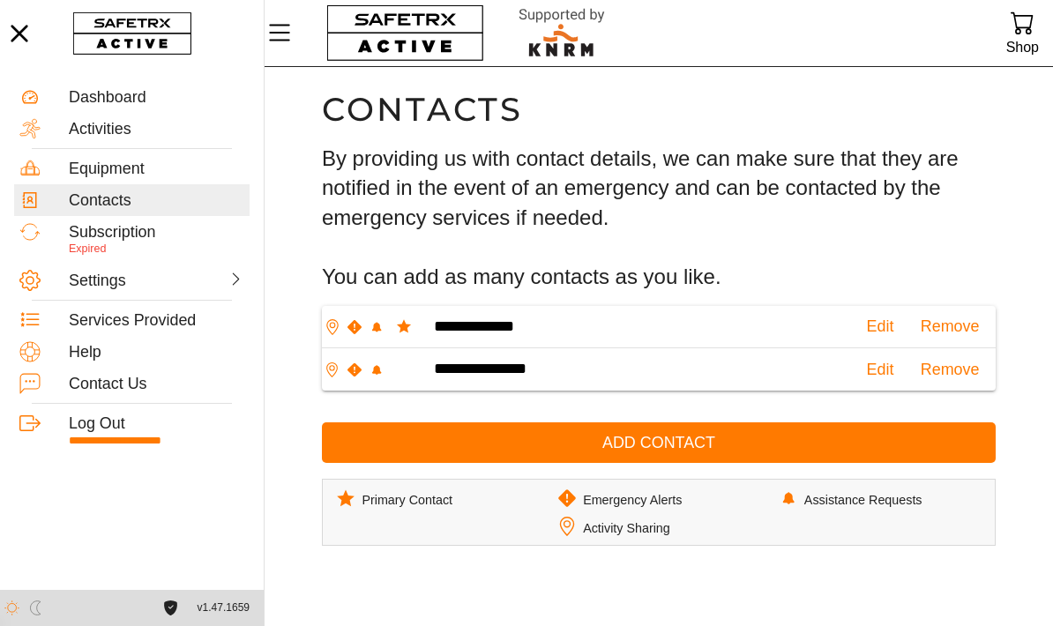
click at [125, 251] on p "Expired" at bounding box center [157, 250] width 176 height 16
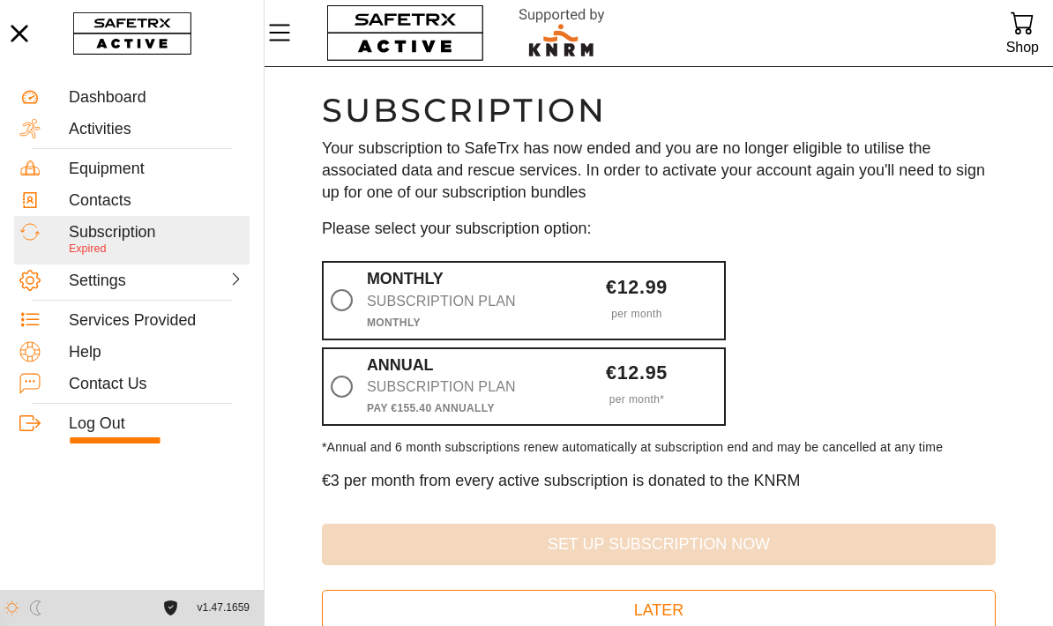
click at [341, 301] on icon at bounding box center [341, 301] width 0 height 0
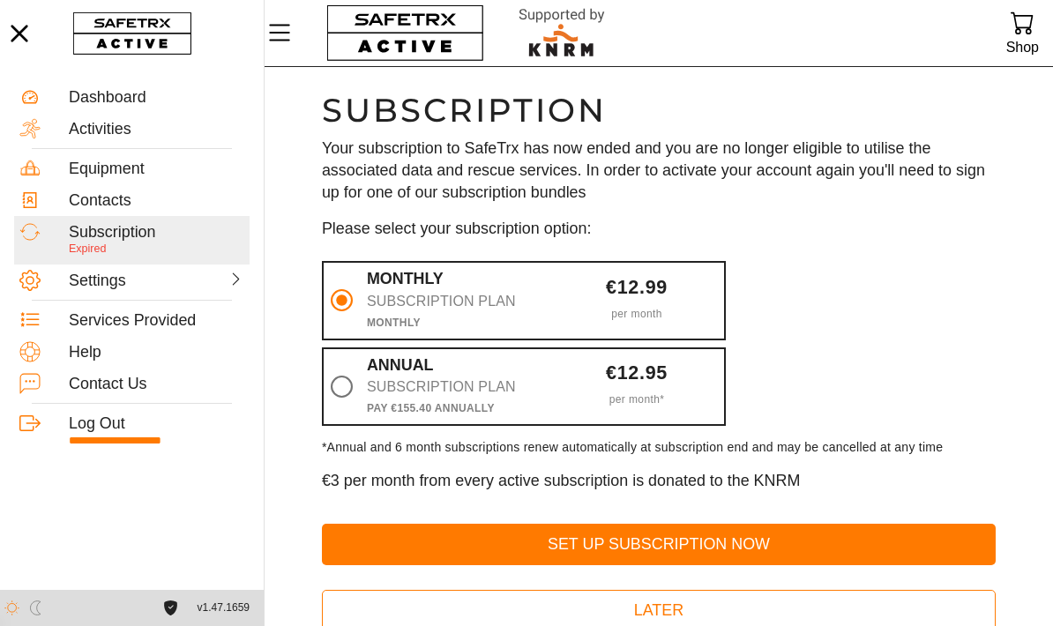
click at [638, 531] on span "Set Up Subscription Now" at bounding box center [659, 544] width 646 height 27
